Goal: Task Accomplishment & Management: Complete application form

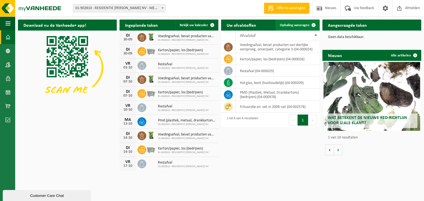
click at [294, 27] on span "Ophaling aanvragen" at bounding box center [295, 25] width 30 height 4
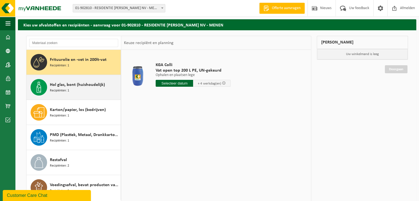
scroll to position [28, 0]
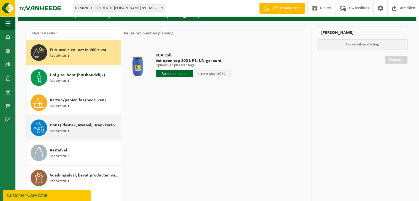
click at [77, 132] on div "PMD (Plastiek, Metaal, Drankkartons) (bedrijven) Recipiënten: 1" at bounding box center [84, 128] width 69 height 17
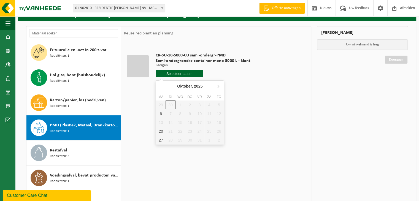
click at [178, 71] on input "text" at bounding box center [179, 73] width 47 height 7
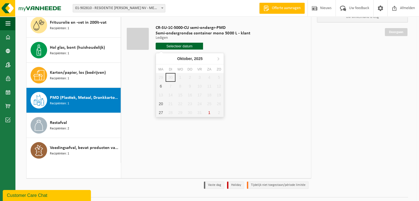
scroll to position [68, 0]
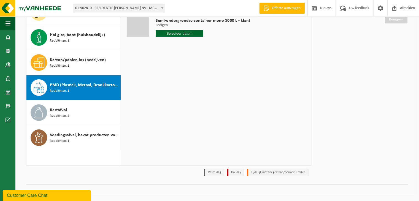
click at [67, 195] on div "Customer Care Chat" at bounding box center [47, 195] width 80 height 7
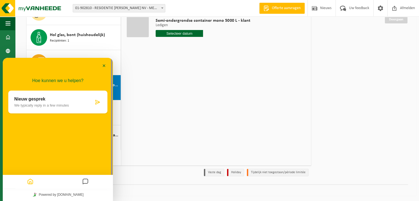
click at [65, 104] on p "We typically reply in a few minutes" at bounding box center [53, 105] width 79 height 4
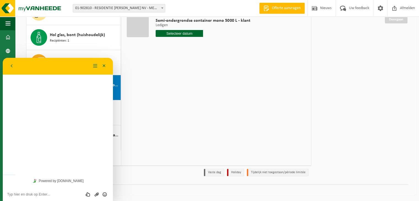
click at [54, 190] on div "Beoordeel deze chat Upload bestand Emoji invoeren" at bounding box center [58, 194] width 110 height 14
click at [53, 195] on textarea at bounding box center [57, 194] width 101 height 4
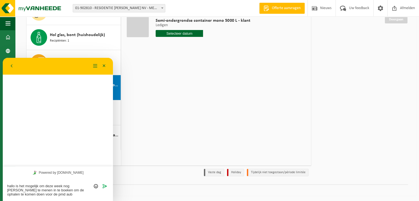
click at [74, 187] on textarea "hallo is het mogelijk om deze week nog marie-astrid te menen in te boeken om de…" at bounding box center [57, 190] width 101 height 13
click at [58, 195] on textarea "hallo is het mogelijk om deze week nog marie-astrid te menen in te boeken om de…" at bounding box center [57, 190] width 101 height 13
type textarea "hallo is het mogelijk om deze week nog [PERSON_NAME] te menen in te boeken om d…"
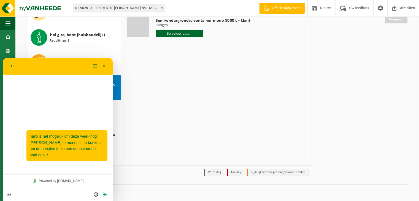
type textarea "a"
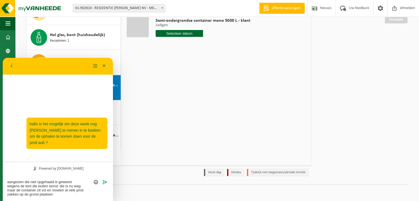
type textarea "aangezien die niet opgehaald is geweest wegens de tent die buiten stond. die is…"
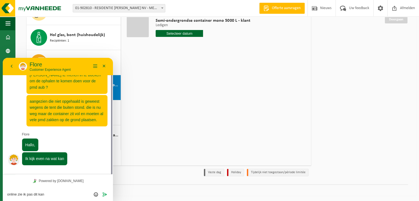
scroll to position [6, 0]
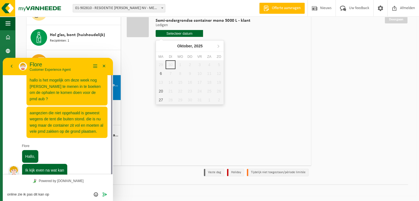
click at [171, 35] on input "text" at bounding box center [179, 33] width 47 height 7
click at [61, 197] on textarea "online zie ik pas dit kan op" at bounding box center [57, 194] width 101 height 4
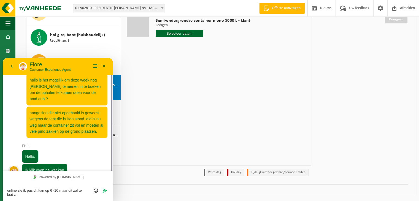
scroll to position [10, 0]
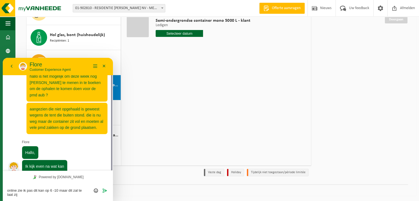
type textarea "online zie ik pas dit kan op 6 -10 maar dit zal te laat zijn"
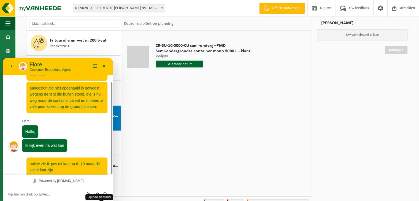
scroll to position [0, 0]
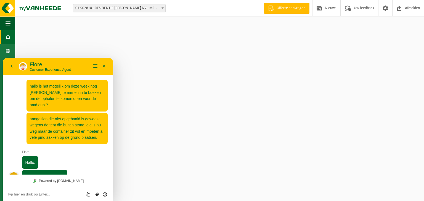
scroll to position [31, 0]
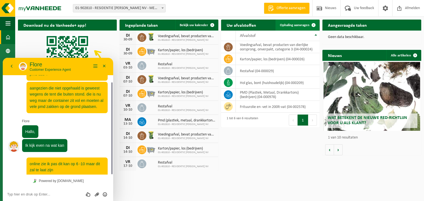
click at [289, 27] on link "Ophaling aanvragen" at bounding box center [297, 25] width 44 height 11
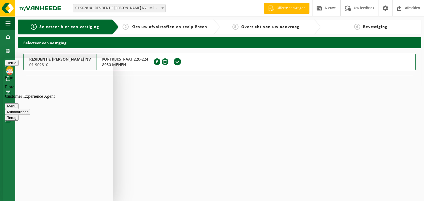
scroll to position [31, 0]
click at [225, 151] on html "Vestiging: 01-902810 - RESIDENTIE MARIE-ASTRID NV - MENEN 01-902810 - RESIDENTI…" at bounding box center [212, 100] width 424 height 201
type textarea "ok dank u"
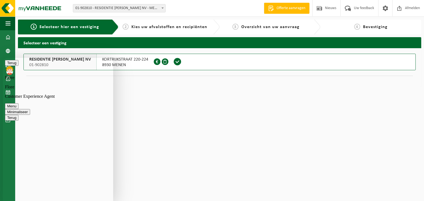
scroll to position [107, 0]
click at [153, 144] on html "Vestiging: 01-902810 - RESIDENTIE MARIE-ASTRID NV - MENEN 01-902810 - RESIDENTI…" at bounding box center [212, 100] width 424 height 201
drag, startPoint x: 181, startPoint y: 119, endPoint x: 68, endPoint y: 32, distance: 142.1
click at [181, 119] on html "Vestiging: 01-902810 - RESIDENTIE MARIE-ASTRID NV - MENEN 01-902810 - RESIDENTI…" at bounding box center [212, 100] width 424 height 201
click at [10, 65] on button "Terug" at bounding box center [12, 63] width 14 height 6
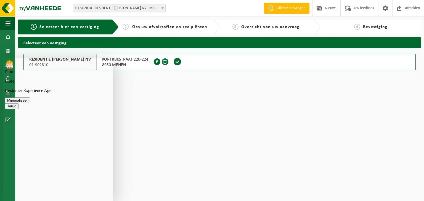
scroll to position [0, 0]
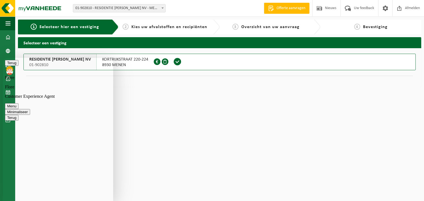
scroll to position [107, 0]
drag, startPoint x: 112, startPoint y: 99, endPoint x: 135, endPoint y: 163, distance: 68.2
click at [113, 163] on html "Terug Flore Flore Customer Experience Agent Menu Minimaliseer Terug Powered by …" at bounding box center [58, 129] width 110 height 143
click at [150, 168] on html "Vestiging: 01-902810 - RESIDENTIE MARIE-ASTRID NV - MENEN 01-902810 - RESIDENTI…" at bounding box center [212, 100] width 424 height 201
click at [157, 93] on html "Vestiging: 01-902810 - RESIDENTIE MARIE-ASTRID NV - MENEN 01-902810 - RESIDENTI…" at bounding box center [212, 100] width 424 height 201
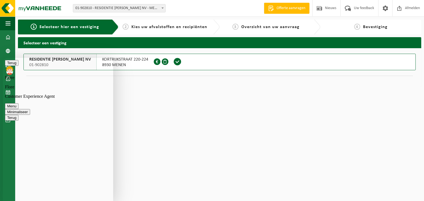
click at [151, 105] on html "Vestiging: 01-902810 - RESIDENTIE MARIE-ASTRID NV - MENEN 01-902810 - RESIDENTI…" at bounding box center [212, 100] width 424 height 201
click at [136, 28] on span "Kies uw afvalstoffen en recipiënten" at bounding box center [169, 27] width 76 height 4
click at [127, 25] on span "2" at bounding box center [125, 27] width 6 height 6
click at [167, 135] on html "Vestiging: 01-902810 - RESIDENTIE MARIE-ASTRID NV - MENEN 01-902810 - RESIDENTI…" at bounding box center [212, 100] width 424 height 201
click at [18, 103] on button "Menu" at bounding box center [12, 106] width 14 height 6
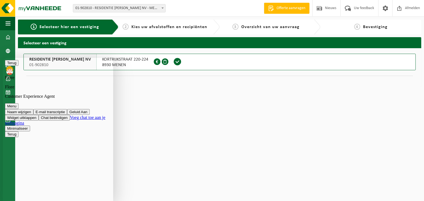
click at [18, 103] on button "Menu" at bounding box center [12, 106] width 14 height 6
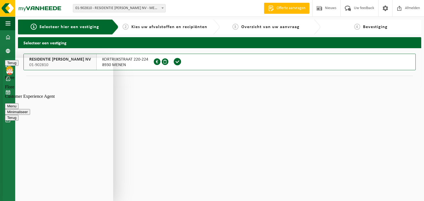
click at [179, 126] on html "Vestiging: 01-902810 - RESIDENTIE MARIE-ASTRID NV - MENEN 01-902810 - RESIDENTI…" at bounding box center [212, 100] width 424 height 201
click at [186, 125] on html "Vestiging: 01-902810 - RESIDENTIE MARIE-ASTRID NV - MENEN 01-902810 - RESIDENTI…" at bounding box center [212, 100] width 424 height 201
click at [173, 62] on span at bounding box center [177, 62] width 8 height 8
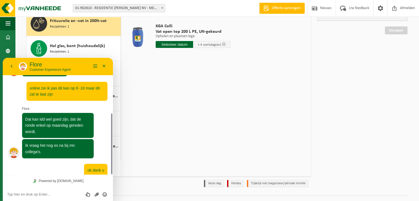
scroll to position [68, 0]
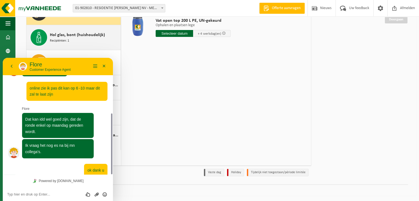
click at [66, 37] on span "Hol glas, bont (huishoudelijk)" at bounding box center [77, 35] width 55 height 7
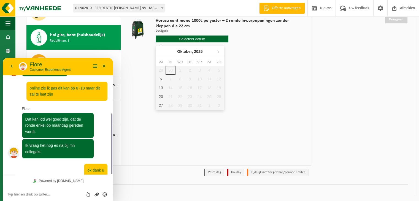
click at [178, 39] on input "text" at bounding box center [192, 39] width 73 height 7
click at [161, 80] on div "6" at bounding box center [161, 79] width 10 height 9
type input "Van 2025-10-06"
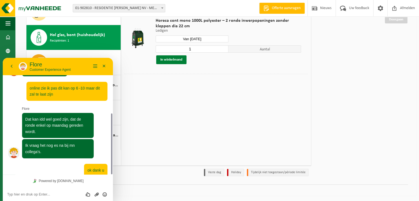
click at [172, 60] on button "In winkelmand" at bounding box center [171, 59] width 30 height 9
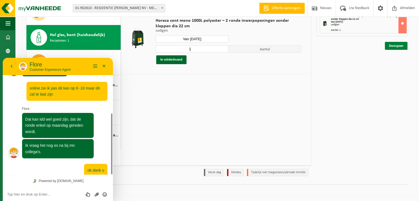
click at [396, 46] on link "Doorgaan" at bounding box center [396, 46] width 23 height 8
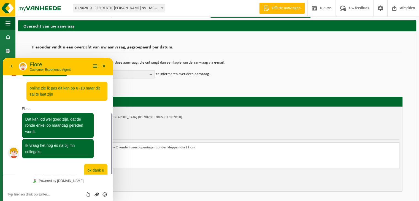
scroll to position [35, 0]
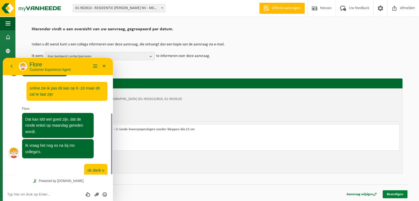
click at [397, 193] on link "Bevestigen" at bounding box center [395, 195] width 25 height 8
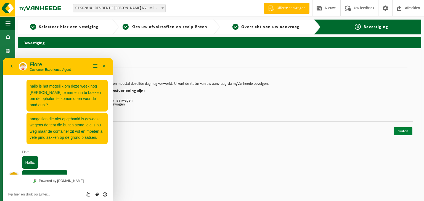
scroll to position [107, 0]
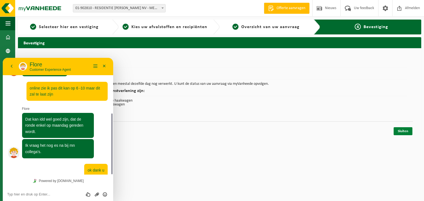
click at [404, 130] on link "Sluiten" at bounding box center [402, 131] width 19 height 8
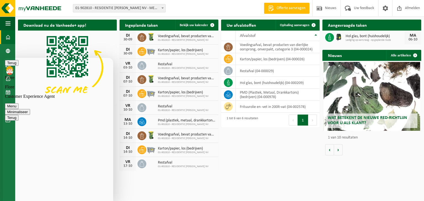
scroll to position [131, 0]
type textarea "en [PERSON_NAME] dit door gaan"
type textarea "enig idee dat ik dit kan melden hier"
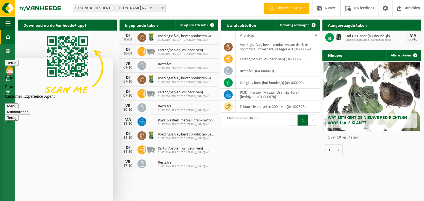
scroll to position [164, 0]
click at [295, 26] on span "Ophaling aanvragen" at bounding box center [295, 25] width 30 height 4
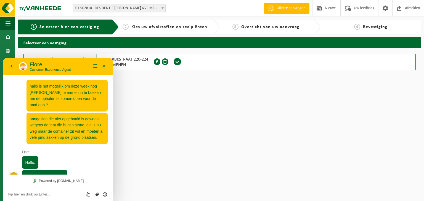
scroll to position [164, 0]
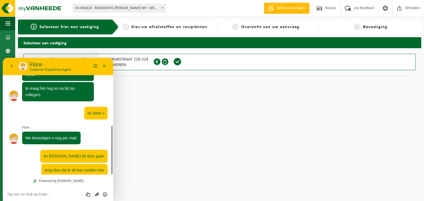
click at [173, 62] on span at bounding box center [177, 62] width 8 height 8
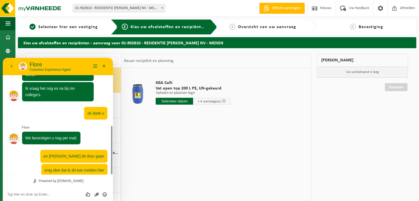
click at [237, 159] on div "KGA Colli Vat open top 200 L PE, UN-gekeurd Ophalen en plaatsen lege Ophalen en…" at bounding box center [216, 150] width 190 height 165
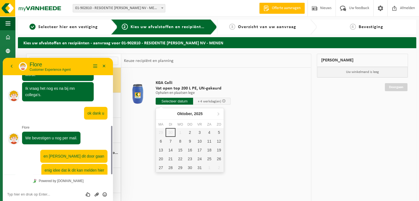
click at [170, 98] on input "text" at bounding box center [174, 101] width 37 height 7
click at [148, 142] on div "KGA Colli Vat open top 200 L PE, UN-gekeurd Ophalen en plaatsen lege Ophalen en…" at bounding box center [216, 150] width 190 height 165
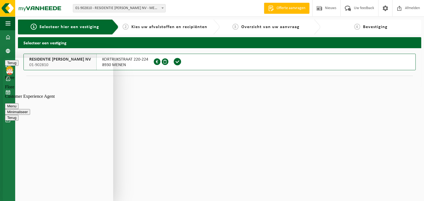
scroll to position [164, 0]
click at [173, 61] on span at bounding box center [177, 62] width 8 height 8
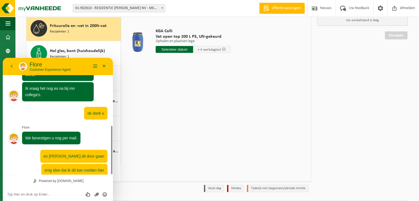
scroll to position [68, 0]
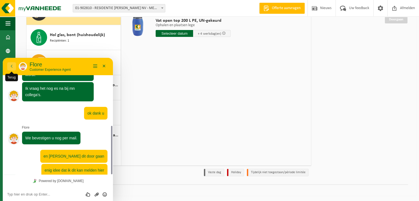
click at [11, 68] on button "Terug" at bounding box center [11, 66] width 9 height 8
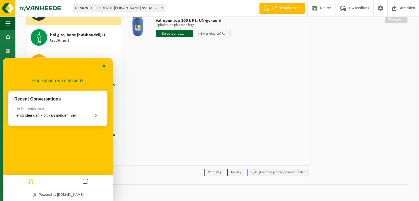
scroll to position [150, 0]
drag, startPoint x: 180, startPoint y: 111, endPoint x: 115, endPoint y: 178, distance: 93.4
click at [181, 111] on div "KGA Colli Vat open top 200 L PE, UN-gekeurd Ophalen en plaatsen lege Ophalen en…" at bounding box center [216, 82] width 190 height 165
click at [30, 181] on icon "Home" at bounding box center [30, 182] width 7 height 11
click at [238, 126] on div "KGA Colli Vat open top 200 L PE, UN-gekeurd Ophalen en plaatsen lege Ophalen en…" at bounding box center [216, 82] width 190 height 165
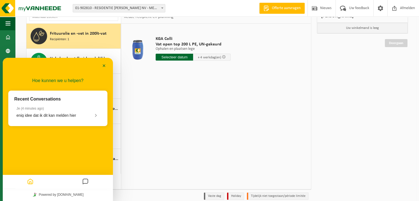
scroll to position [68, 0]
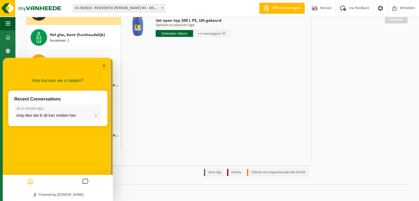
click at [57, 118] on div "enig idee dat ik dit kan melden hier" at bounding box center [58, 115] width 83 height 5
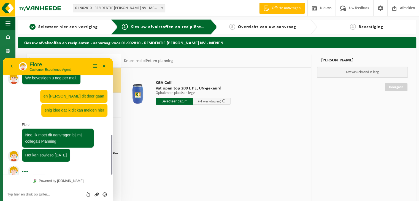
scroll to position [224, 0]
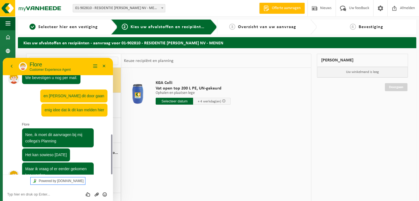
click at [49, 178] on link "Powered by [DOMAIN_NAME]" at bounding box center [58, 181] width 55 height 7
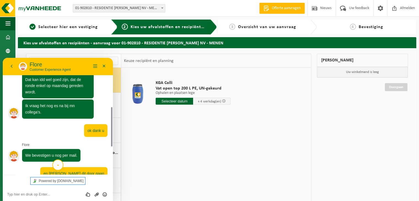
scroll to position [68, 0]
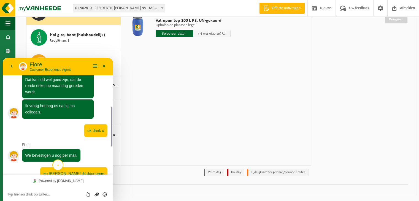
click at [29, 195] on textarea at bounding box center [57, 194] width 101 height 4
drag, startPoint x: 111, startPoint y: 134, endPoint x: 111, endPoint y: 177, distance: 42.7
click at [111, 177] on div "13:23 hallo is het mogelijk om deze week nog [PERSON_NAME] te menen in te boeke…" at bounding box center [58, 129] width 110 height 143
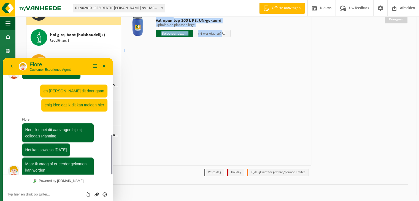
drag, startPoint x: 113, startPoint y: 155, endPoint x: 115, endPoint y: 166, distance: 11.2
click at [115, 166] on div "Frituurolie en -vet in 200lt-vat Recipiënten: 1 Hol glas, bont (huishoudelijk) …" at bounding box center [168, 82] width 291 height 193
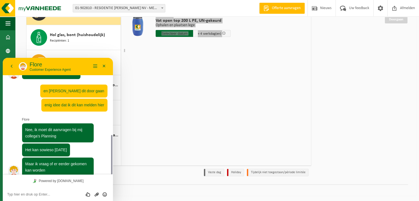
click at [25, 194] on textarea at bounding box center [57, 194] width 101 height 4
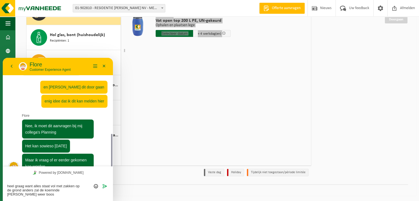
scroll to position [237, 0]
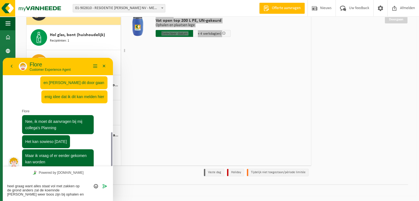
click at [55, 191] on textarea "heel graag want alles staat vol met zakken op de grond anders zal de koemnde [P…" at bounding box center [57, 190] width 101 height 13
click at [54, 191] on textarea "heel graag want alles staat vol met zakken op de grond anders zal de koemnde [P…" at bounding box center [57, 190] width 101 height 13
type textarea "heel graag want alles staat vol met zakken op de grond anders zal de koemende c…"
click at [105, 189] on button "Verzenden" at bounding box center [105, 187] width 8 height 6
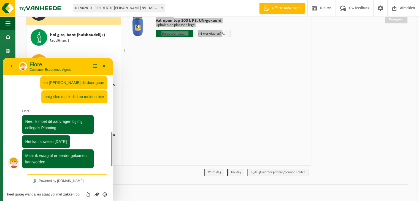
scroll to position [266, 0]
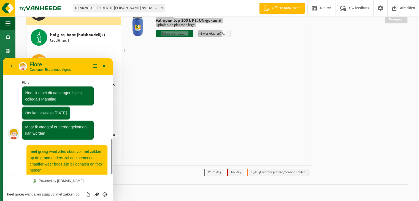
click at [57, 196] on textarea "heel graag want alles staat vol met zakken op de grond anders zal de koemende c…" at bounding box center [57, 194] width 101 height 4
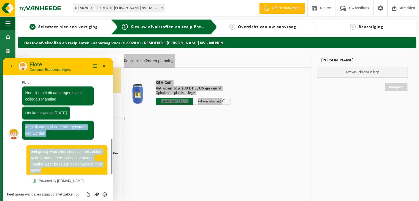
drag, startPoint x: 113, startPoint y: 163, endPoint x: 110, endPoint y: 140, distance: 23.6
click at [113, 107] on html "Terug [PERSON_NAME] Customer Experience Agent Menu Minimaliseer Terug Powered b…" at bounding box center [58, 129] width 110 height 143
drag, startPoint x: 111, startPoint y: 152, endPoint x: 108, endPoint y: 100, distance: 52.8
click at [108, 100] on div "13:23 hallo is het mogelijk om deze week nog [PERSON_NAME] te menen in te boeke…" at bounding box center [58, 116] width 110 height 117
drag, startPoint x: 112, startPoint y: 154, endPoint x: 116, endPoint y: 126, distance: 28.0
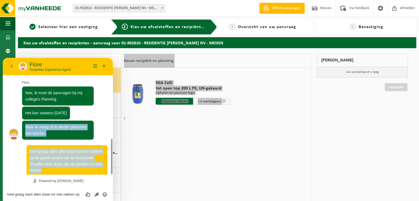
click at [113, 126] on html "Terug [PERSON_NAME] Customer Experience Agent Menu Minimaliseer Terug Powered b…" at bounding box center [58, 129] width 110 height 143
drag, startPoint x: 116, startPoint y: 209, endPoint x: 110, endPoint y: 135, distance: 74.9
click at [111, 135] on div at bounding box center [111, 116] width 4 height 117
click at [105, 121] on div "Maar ik vraag of er eerder gekomen kan worden 13:35" at bounding box center [63, 130] width 88 height 19
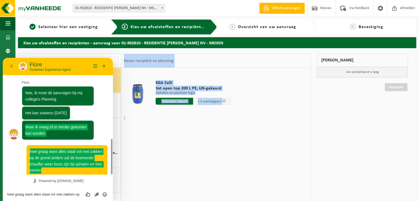
click at [160, 149] on div "KGA Colli Vat open top 200 L PE, UN-gekeurd Ophalen en plaatsen lege Ophalen en…" at bounding box center [216, 150] width 190 height 165
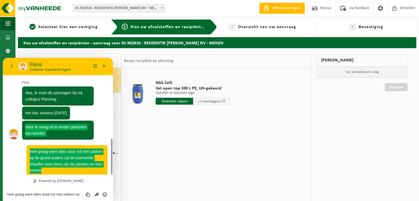
drag, startPoint x: 111, startPoint y: 151, endPoint x: 108, endPoint y: 114, distance: 36.8
click at [108, 114] on div "13:23 hallo is het mogelijk om deze week nog [PERSON_NAME] te menen in te boeke…" at bounding box center [58, 116] width 110 height 117
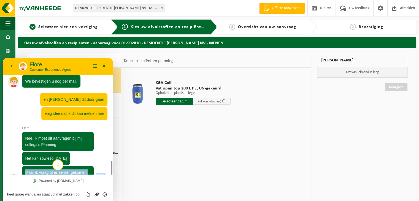
scroll to position [266, 0]
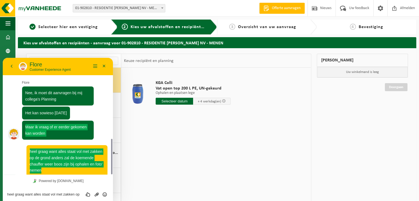
click at [214, 158] on div "KGA Colli Vat open top 200 L PE, UN-gekeurd Ophalen en plaatsen lege Ophalen en…" at bounding box center [216, 150] width 190 height 165
click at [168, 166] on div "KGA Colli Vat open top 200 L PE, UN-gekeurd Ophalen en plaatsen lege Ophalen en…" at bounding box center [216, 150] width 190 height 165
click at [166, 170] on div "KGA Colli Vat open top 200 L PE, UN-gekeurd Ophalen en plaatsen lege Ophalen en…" at bounding box center [216, 150] width 190 height 165
click at [167, 170] on div "KGA Colli Vat open top 200 L PE, UN-gekeurd Ophalen en plaatsen lege Ophalen en…" at bounding box center [216, 150] width 190 height 165
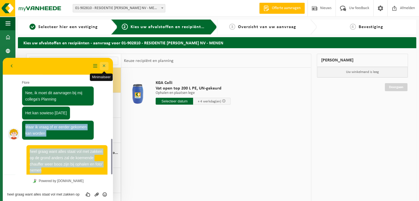
click at [104, 67] on button "Minimaliseer" at bounding box center [104, 66] width 9 height 8
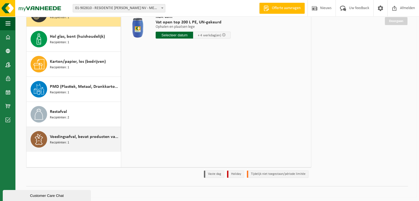
scroll to position [68, 0]
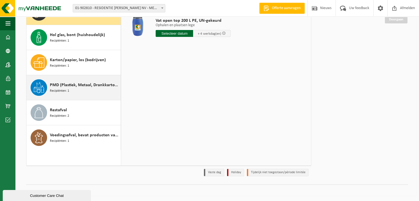
click at [60, 83] on span "PMD (Plastiek, Metaal, Drankkartons) (bedrijven)" at bounding box center [84, 85] width 69 height 7
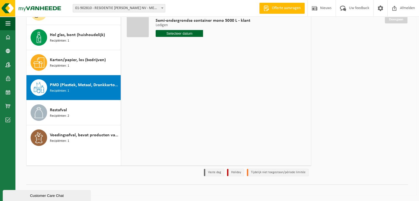
click at [168, 32] on input "text" at bounding box center [179, 33] width 47 height 7
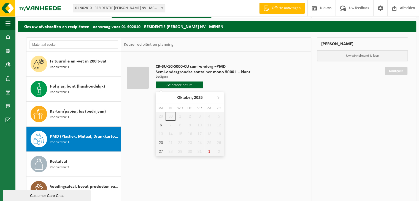
scroll to position [0, 0]
